Goal: Book appointment/travel/reservation

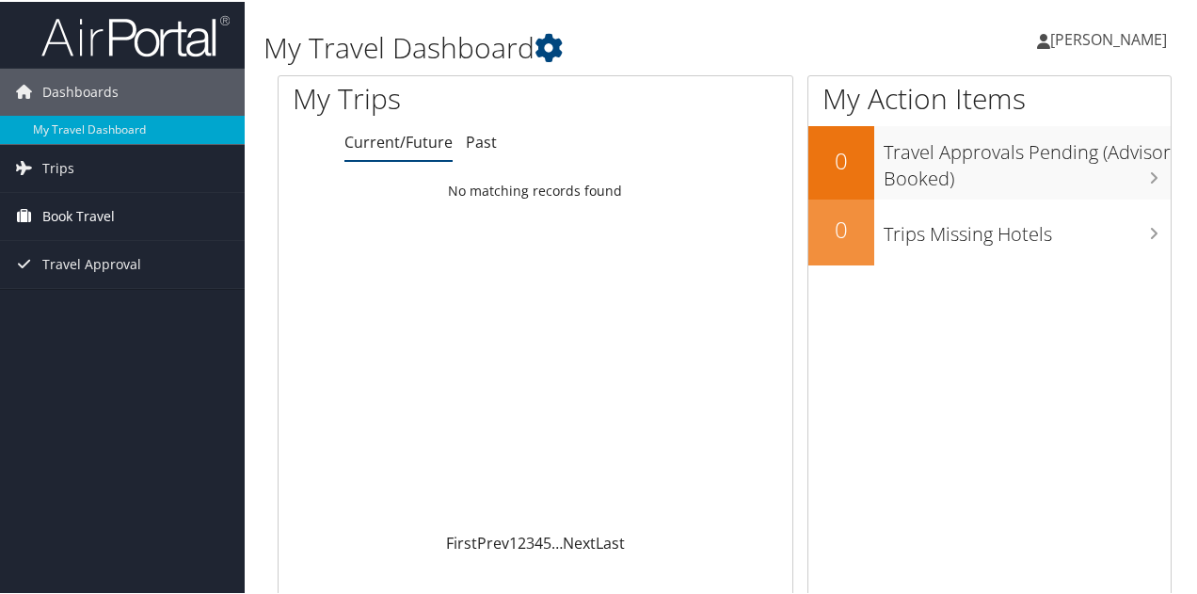
click at [132, 229] on link "Book Travel" at bounding box center [122, 214] width 245 height 47
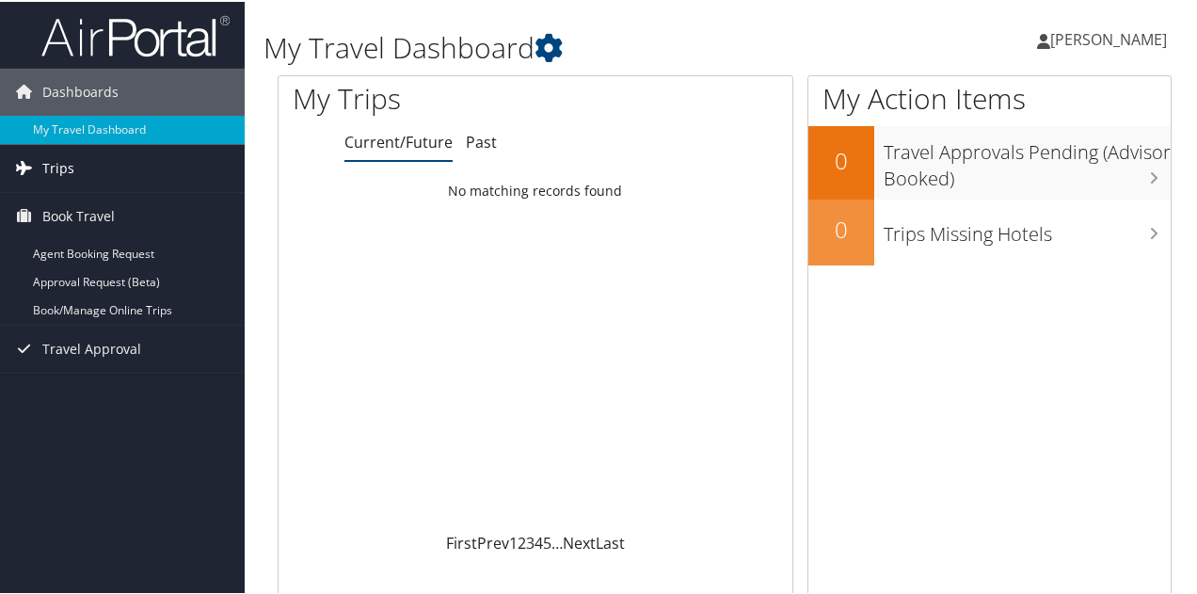
click at [147, 162] on link "Trips" at bounding box center [122, 166] width 245 height 47
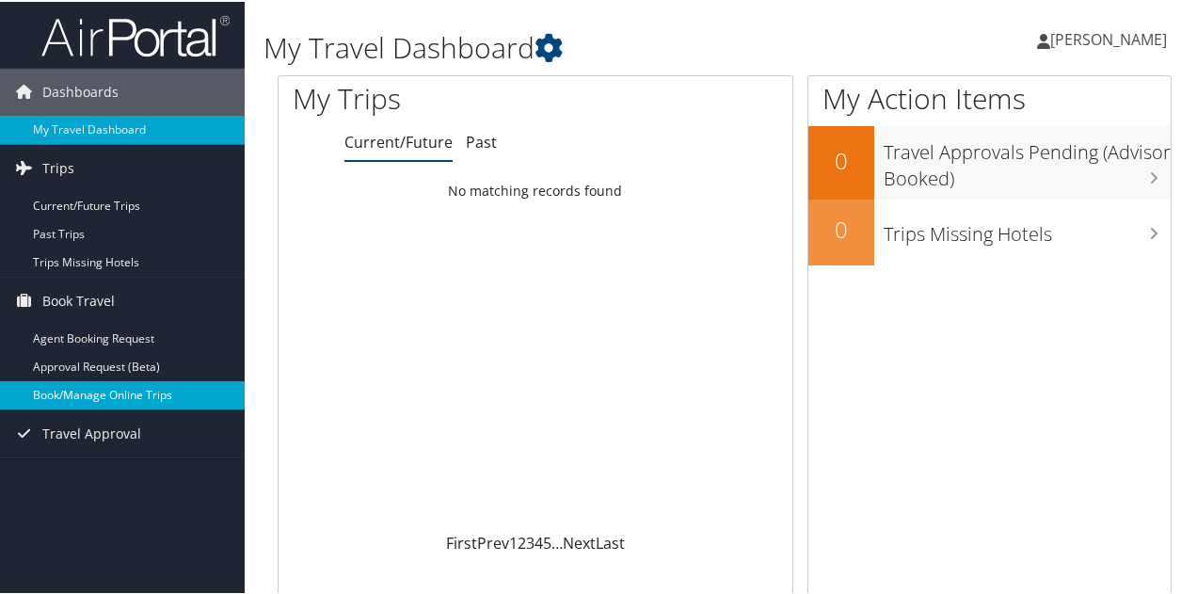
click at [162, 402] on link "Book/Manage Online Trips" at bounding box center [122, 393] width 245 height 28
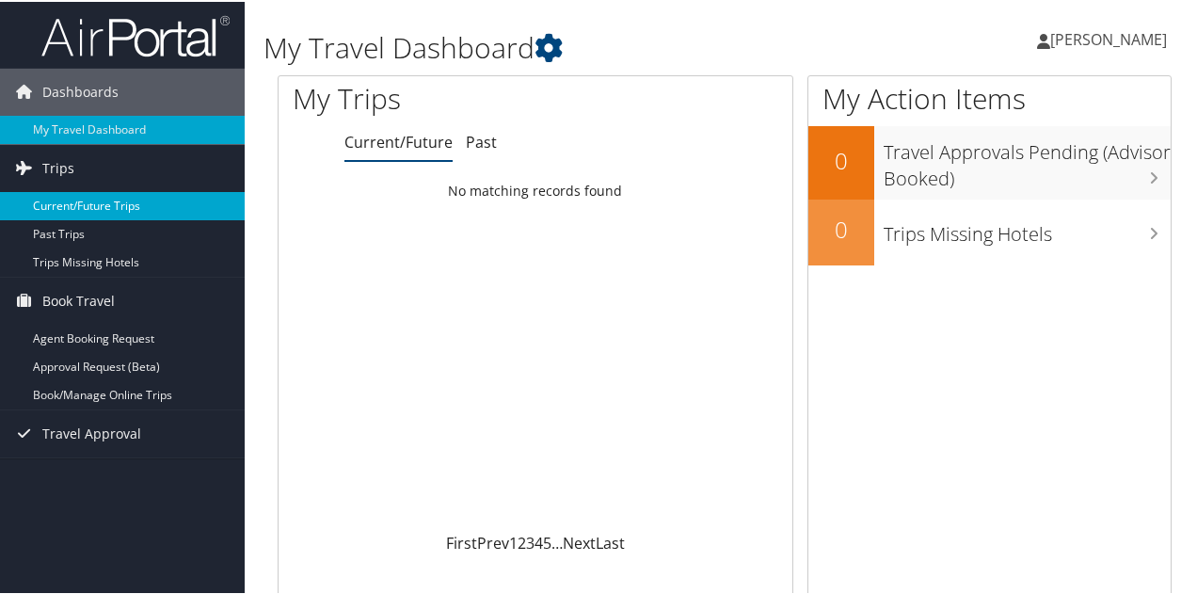
click at [109, 206] on link "Current/Future Trips" at bounding box center [122, 204] width 245 height 28
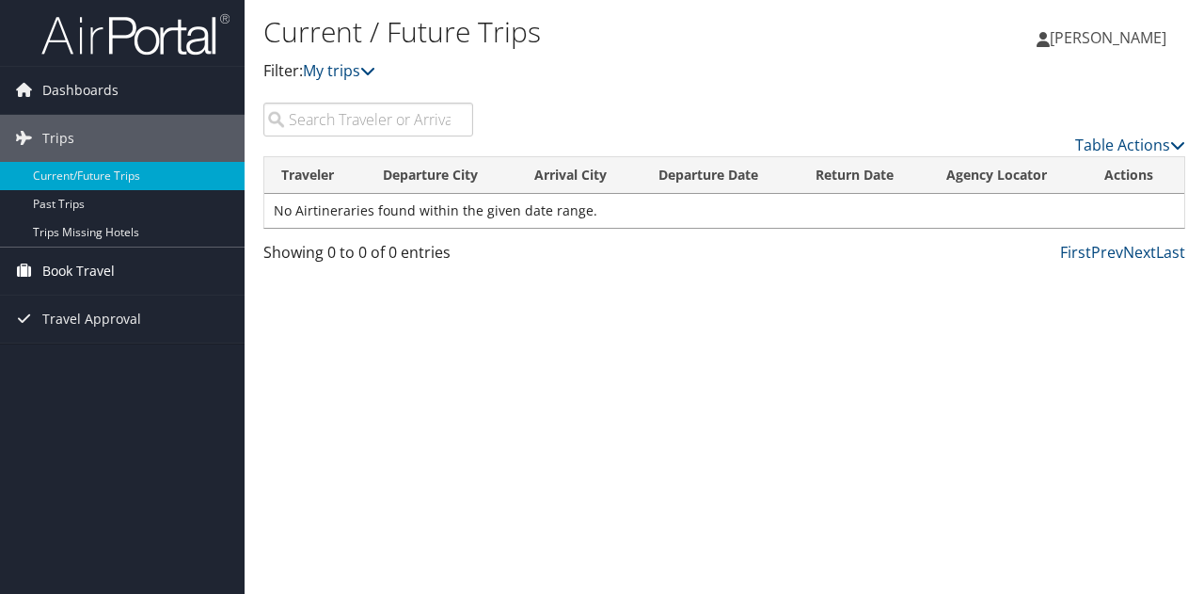
click at [142, 276] on link "Book Travel" at bounding box center [122, 270] width 245 height 47
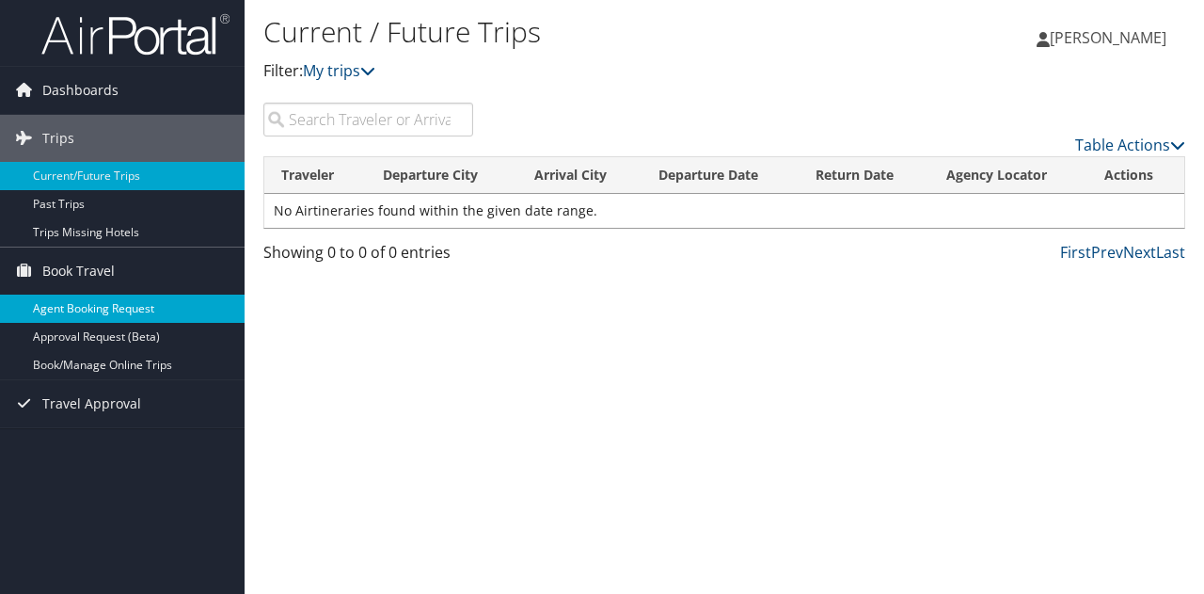
click at [98, 316] on link "Agent Booking Request" at bounding box center [122, 308] width 245 height 28
